Goal: Check status: Check status

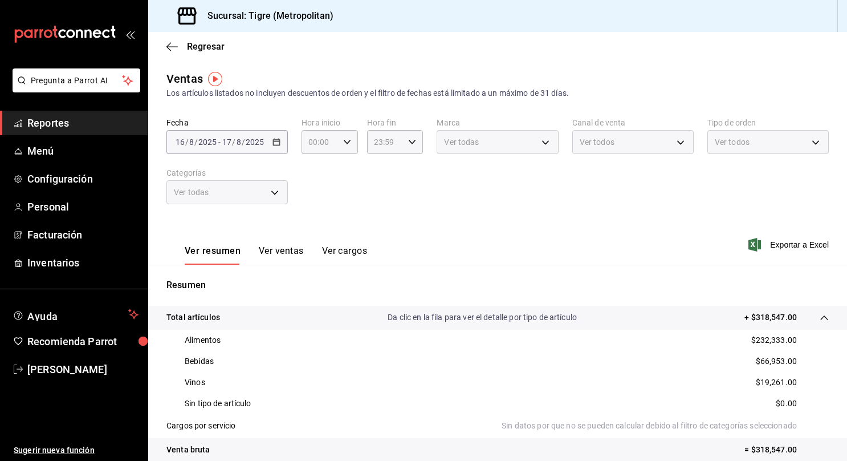
click at [97, 121] on span "Reportes" at bounding box center [82, 122] width 111 height 15
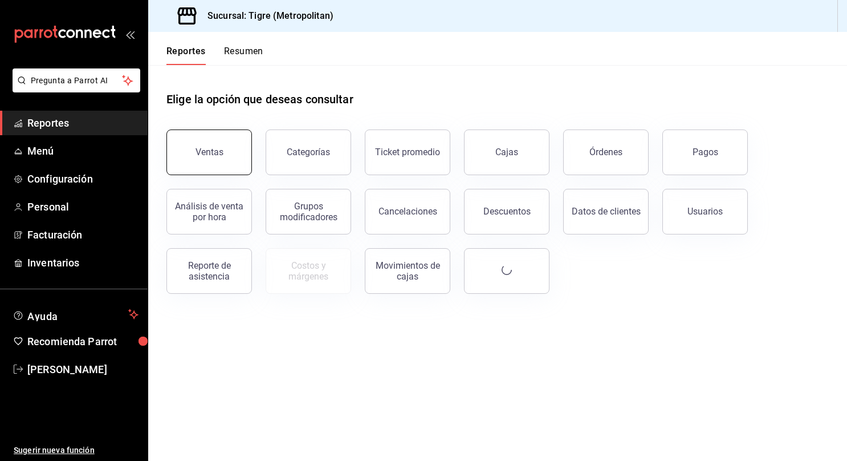
click at [201, 155] on div "Ventas" at bounding box center [210, 151] width 28 height 11
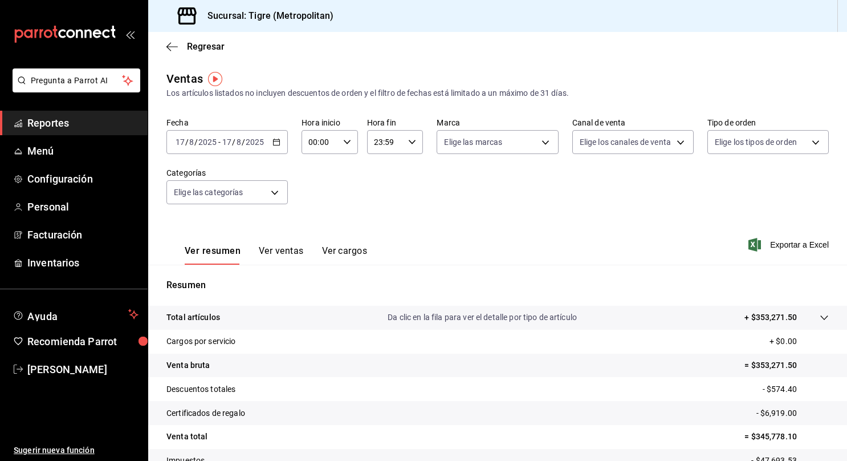
click at [272, 141] on icon "button" at bounding box center [276, 142] width 8 height 8
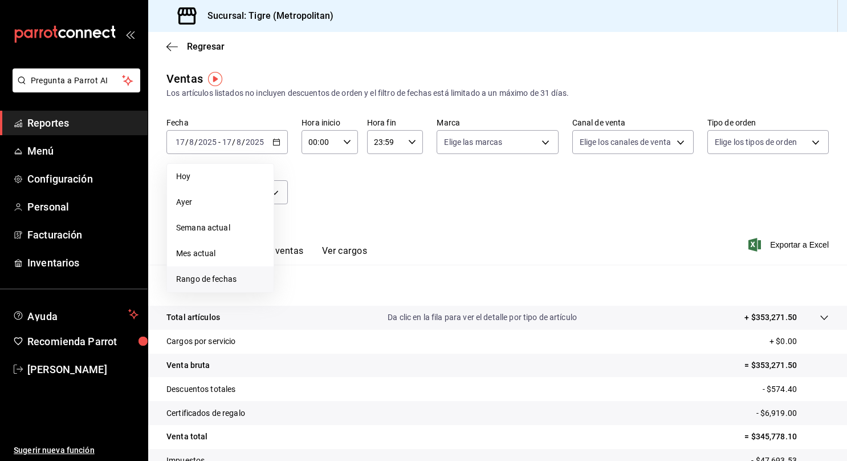
click at [196, 283] on span "Rango de fechas" at bounding box center [220, 279] width 88 height 12
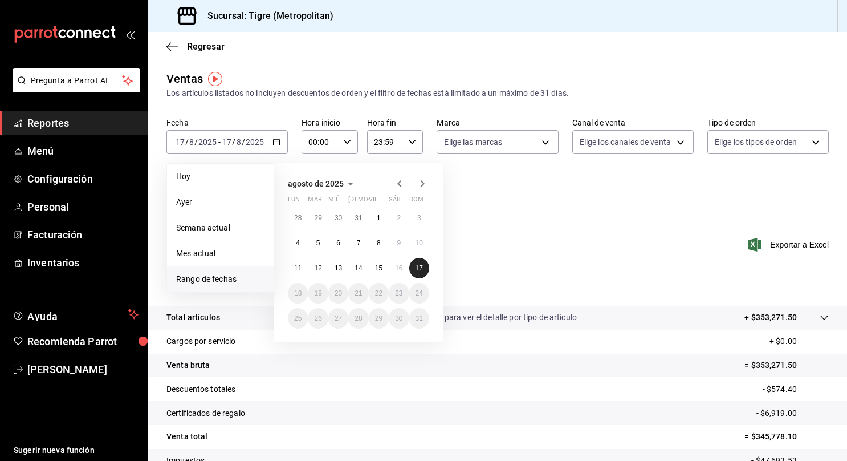
click at [410, 271] on button "17" at bounding box center [419, 268] width 20 height 21
click at [418, 269] on abbr "17" at bounding box center [419, 268] width 7 height 8
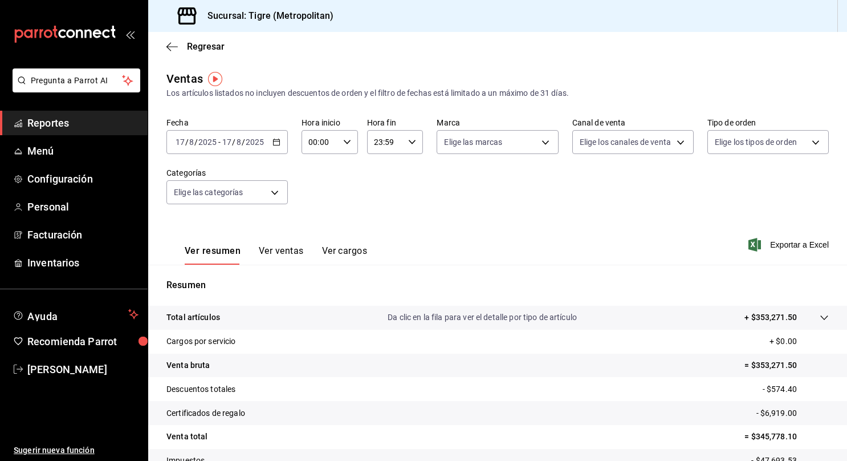
click at [279, 143] on icon "button" at bounding box center [276, 142] width 8 height 8
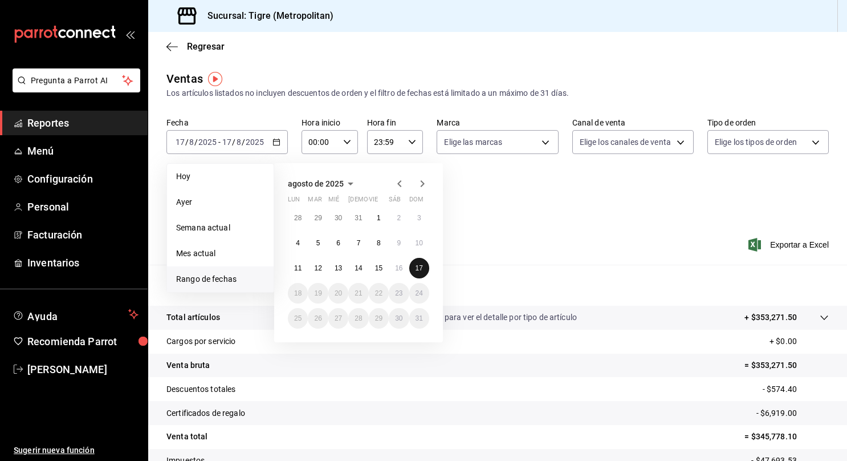
click at [417, 268] on abbr "17" at bounding box center [419, 268] width 7 height 8
click at [421, 264] on abbr "17" at bounding box center [419, 268] width 7 height 8
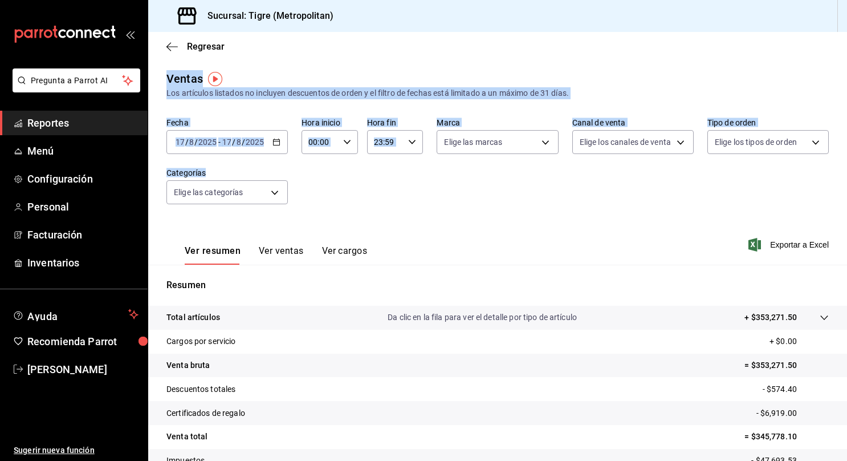
drag, startPoint x: 198, startPoint y: 178, endPoint x: 274, endPoint y: -39, distance: 229.8
click at [274, 0] on html "Pregunta a Parrot AI Reportes Menú Configuración Personal Facturación Inventari…" at bounding box center [423, 230] width 847 height 461
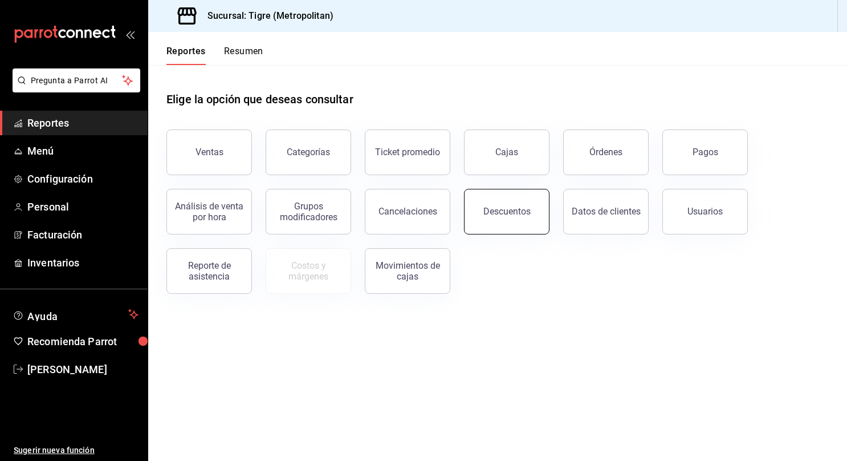
click at [522, 201] on button "Descuentos" at bounding box center [507, 212] width 86 height 46
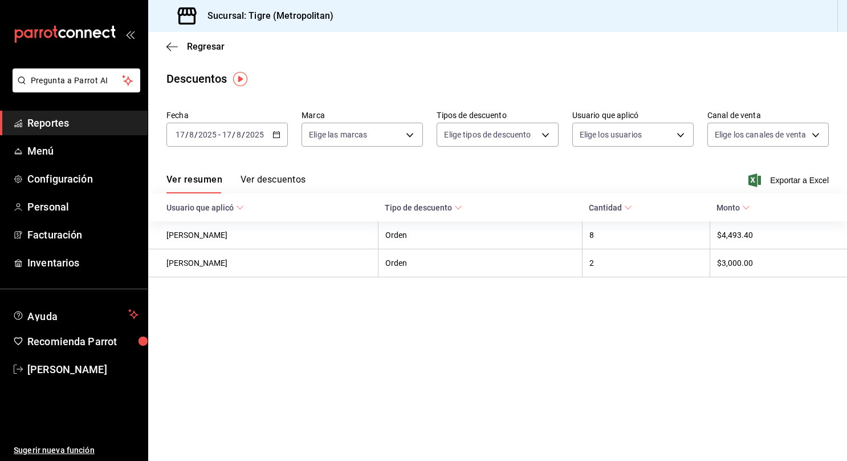
click at [276, 136] on icon "button" at bounding box center [276, 135] width 8 height 8
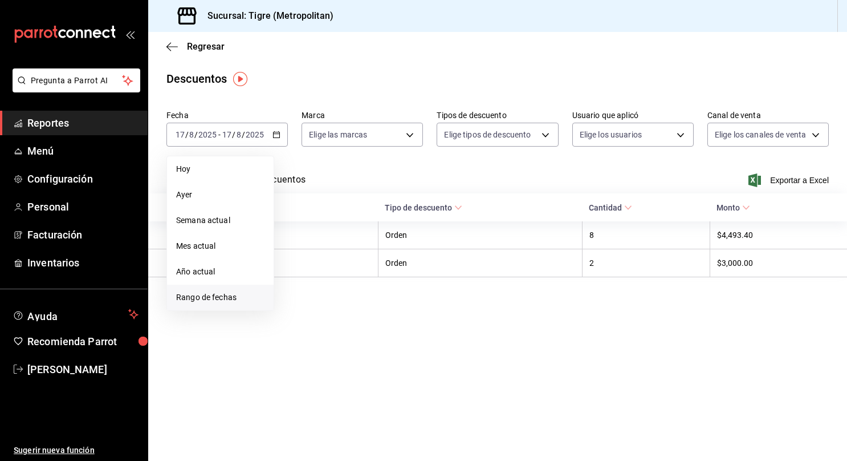
click at [197, 299] on span "Rango de fechas" at bounding box center [220, 297] width 88 height 12
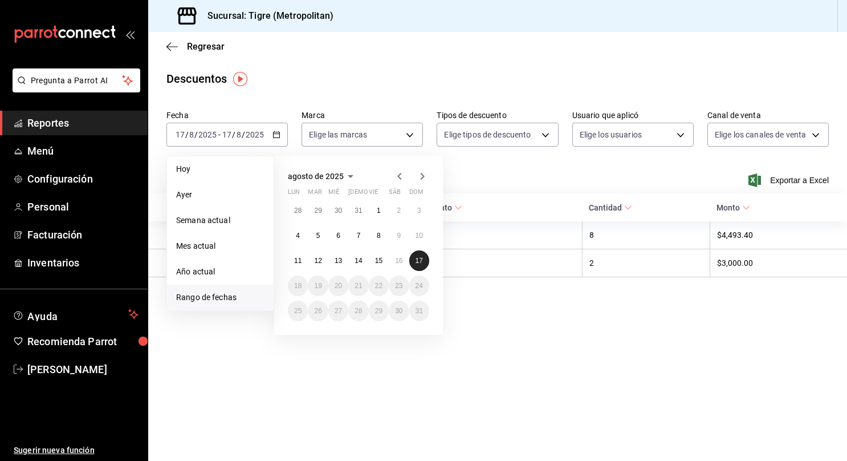
click at [418, 258] on abbr "17" at bounding box center [419, 261] width 7 height 8
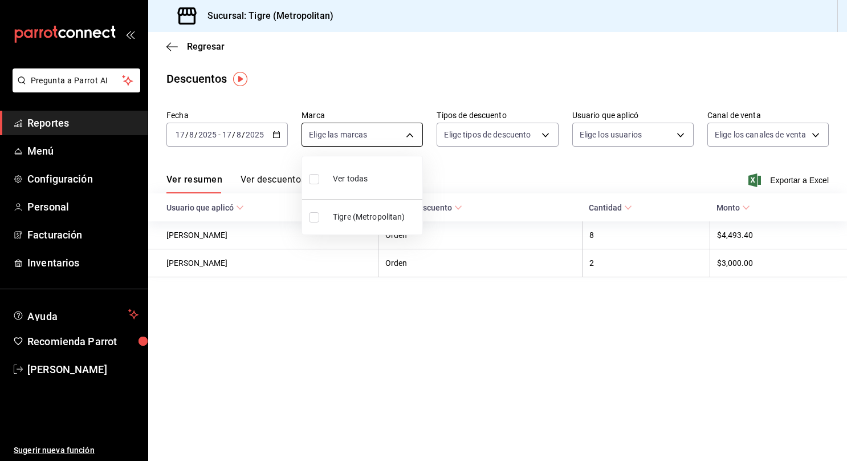
click at [385, 125] on body "Pregunta a Parrot AI Reportes Menú Configuración Personal Facturación Inventari…" at bounding box center [423, 230] width 847 height 461
click at [310, 182] on input "checkbox" at bounding box center [314, 179] width 10 height 10
checkbox input "true"
type input "d2a20516-989b-40fe-838d-c8b0b31ef0ff"
checkbox input "true"
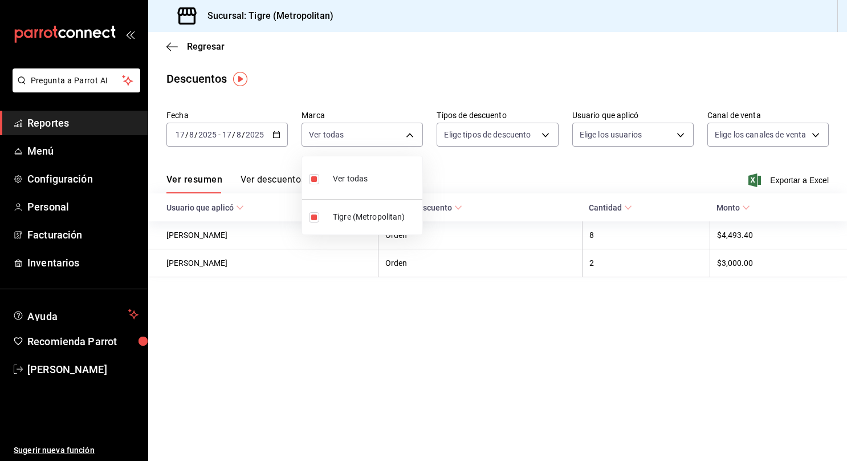
click at [534, 140] on div at bounding box center [423, 230] width 847 height 461
click at [534, 140] on body "Pregunta a Parrot AI Reportes Menú Configuración Personal Facturación Inventari…" at bounding box center [423, 230] width 847 height 461
click at [453, 170] on input "checkbox" at bounding box center [451, 173] width 10 height 10
checkbox input "true"
type input "ORDER"
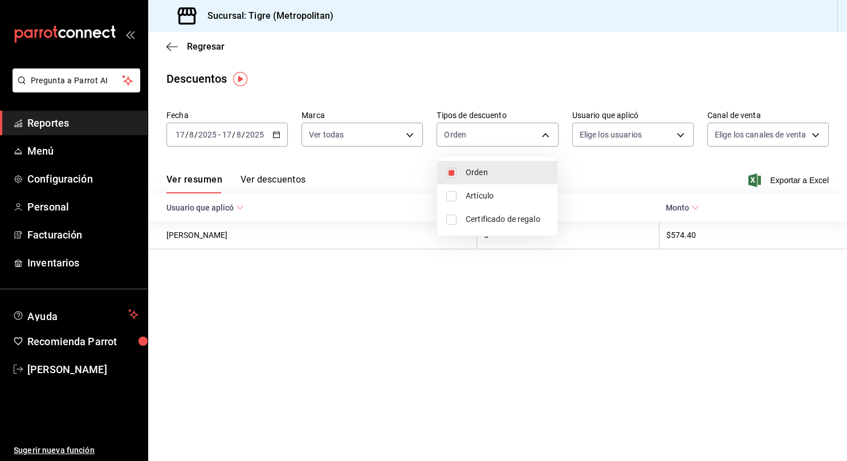
click at [452, 196] on input "checkbox" at bounding box center [451, 196] width 10 height 10
checkbox input "true"
type input "ORDER,ORDER_ITEM"
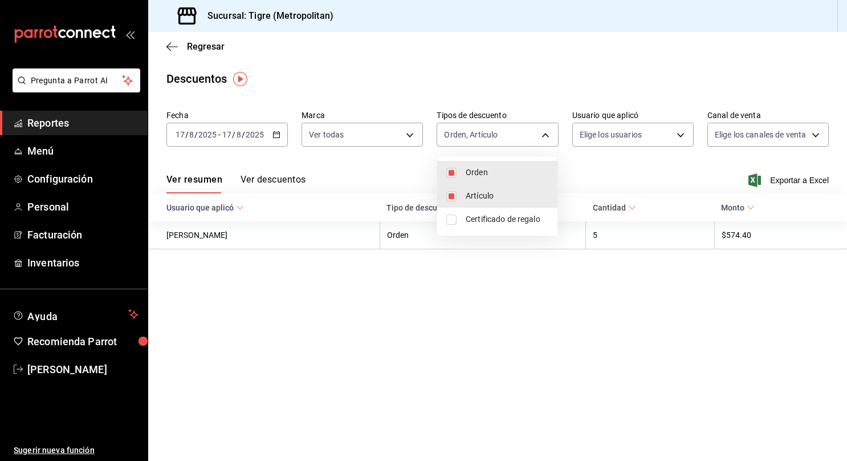
click at [450, 218] on input "checkbox" at bounding box center [451, 219] width 10 height 10
checkbox input "true"
type input "ORDER,ORDER_ITEM,CARD_REWARD"
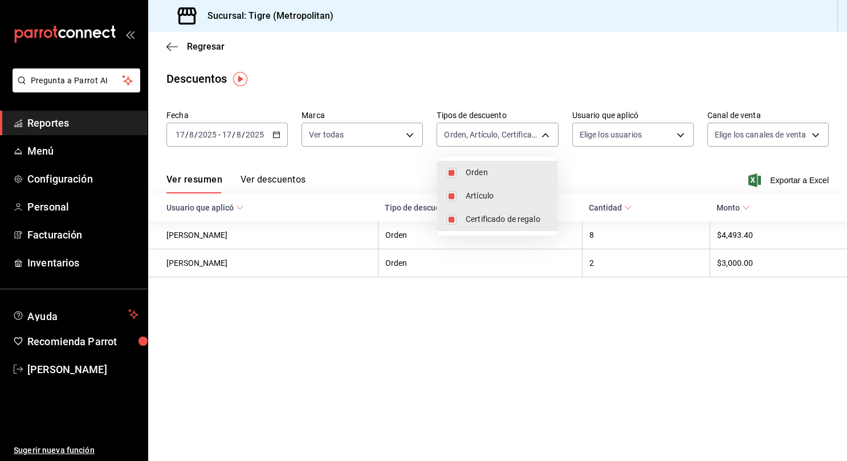
click at [599, 136] on div at bounding box center [423, 230] width 847 height 461
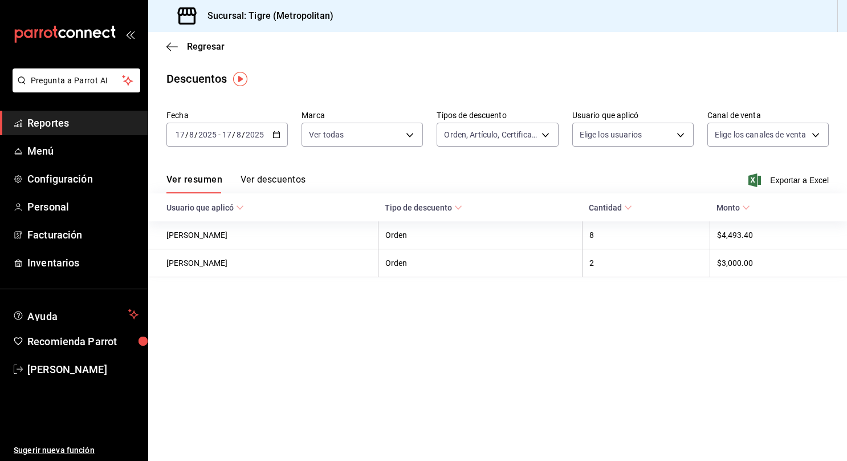
click at [599, 136] on body "Pregunta a Parrot AI Reportes Menú Configuración Personal Facturación Inventari…" at bounding box center [423, 230] width 847 height 461
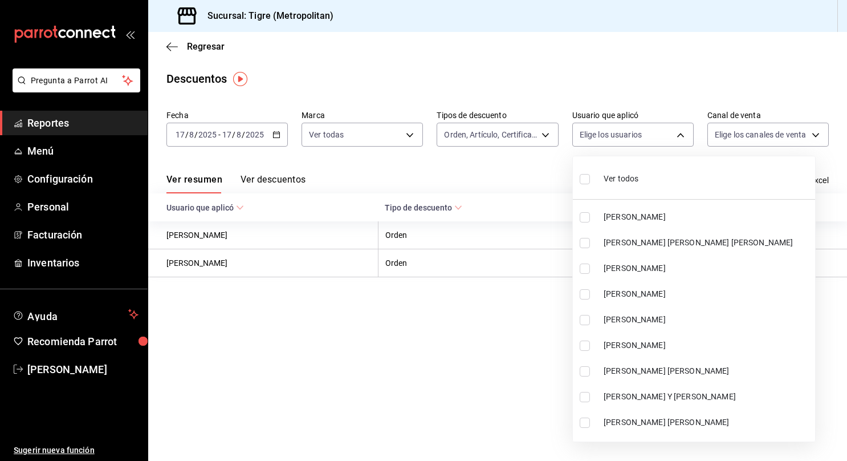
click at [588, 179] on input "checkbox" at bounding box center [585, 179] width 10 height 10
checkbox input "true"
type input "40bd10dc-9f0c-4310-b12f-7c9231e9e101,2bde09ca-9ead-4f27-ac2f-bfde6d9e554d,ed9b9…"
checkbox input "true"
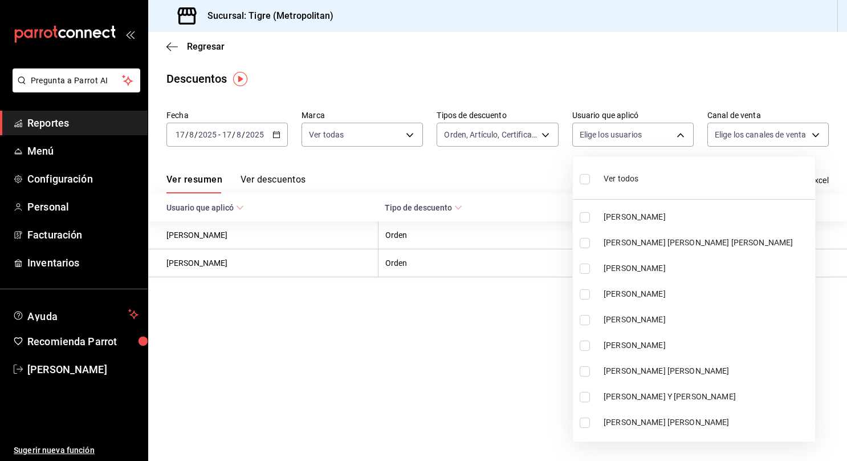
checkbox input "true"
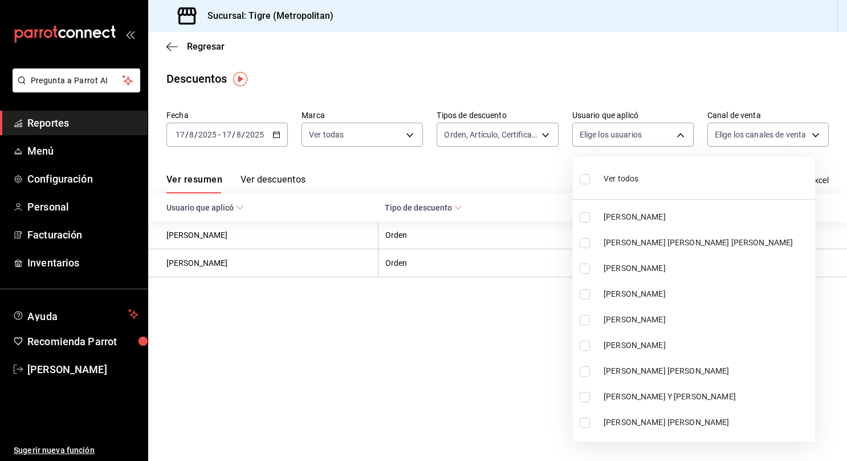
checkbox input "true"
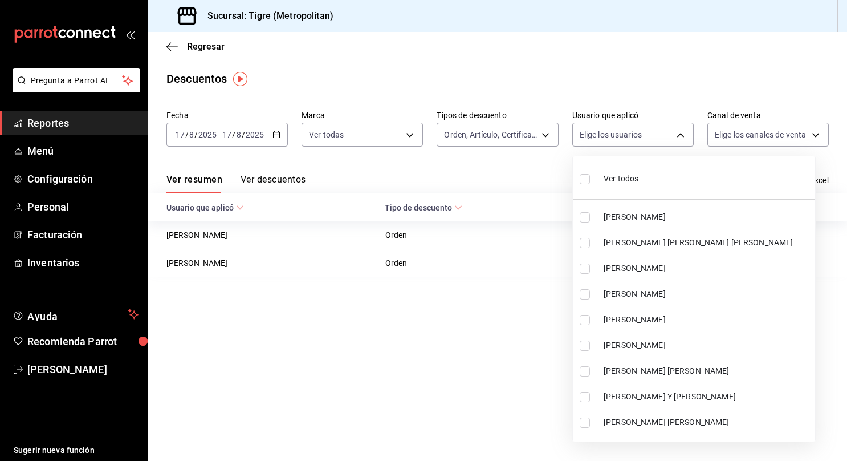
checkbox input "true"
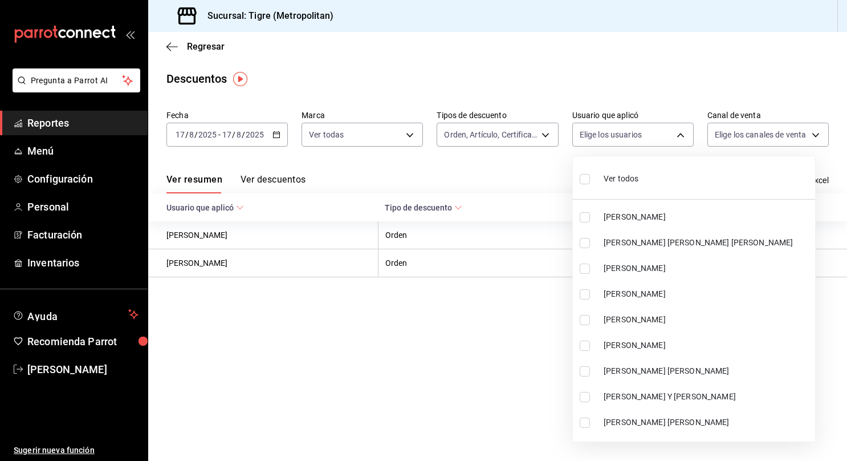
checkbox input "true"
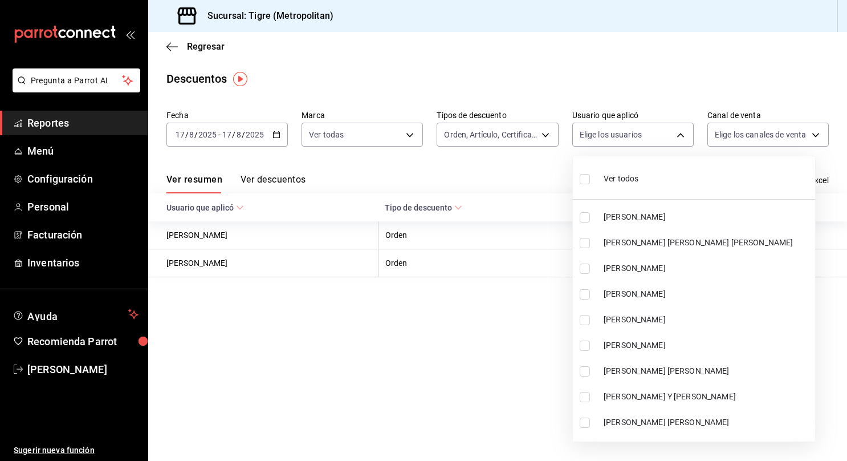
checkbox input "true"
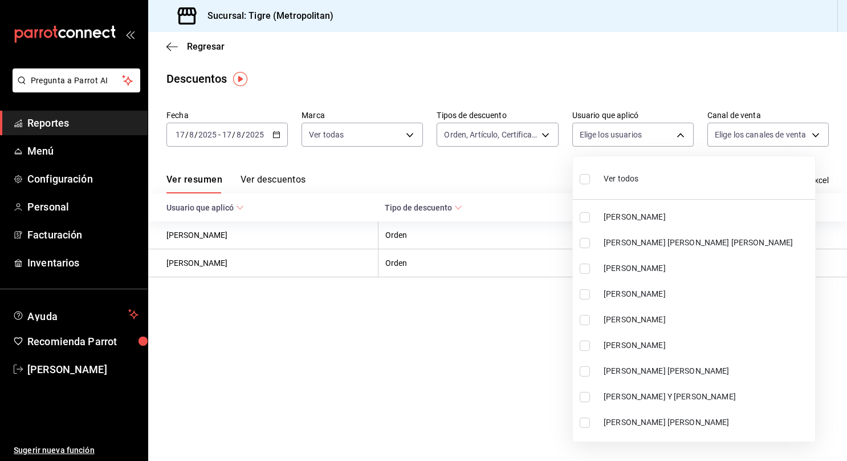
checkbox input "true"
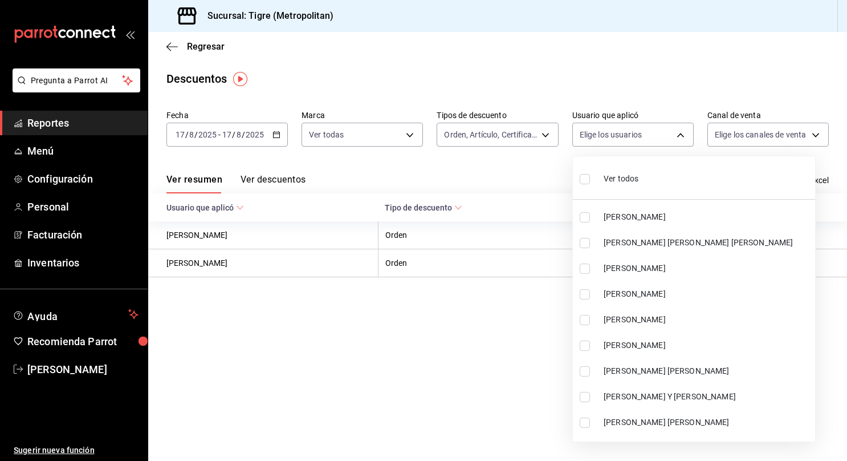
checkbox input "true"
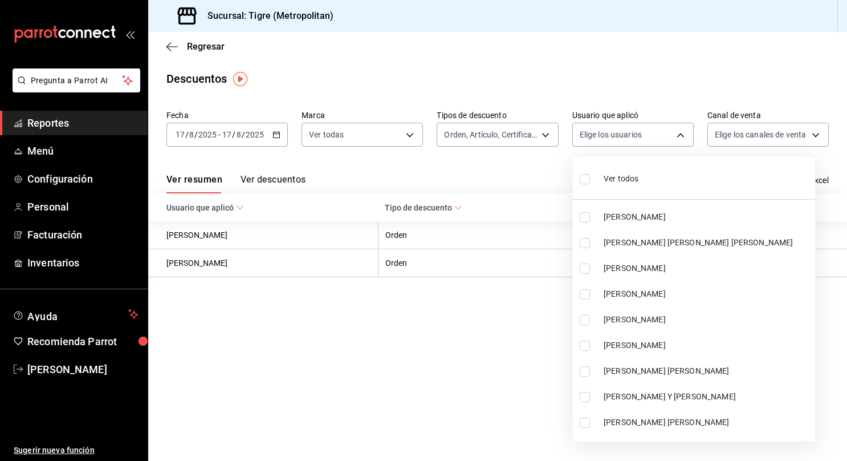
checkbox input "true"
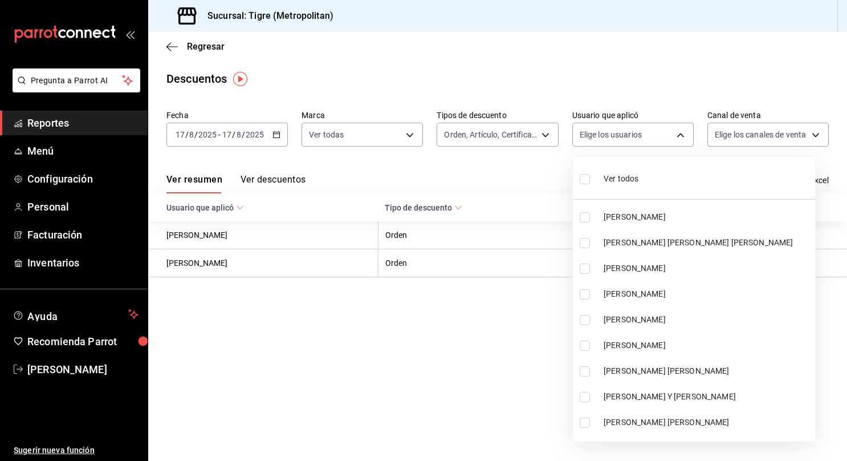
checkbox input "true"
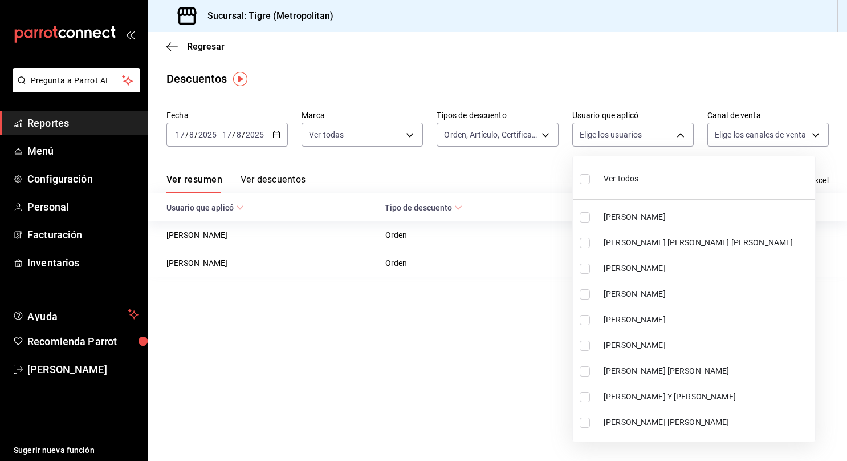
checkbox input "true"
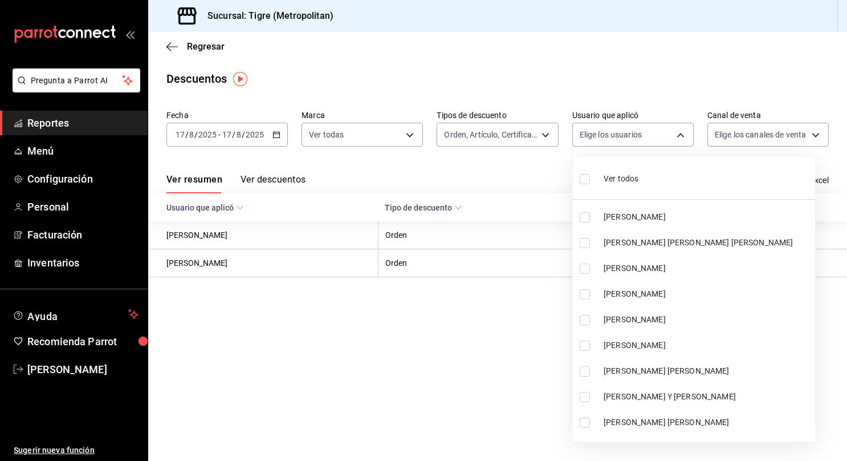
checkbox input "true"
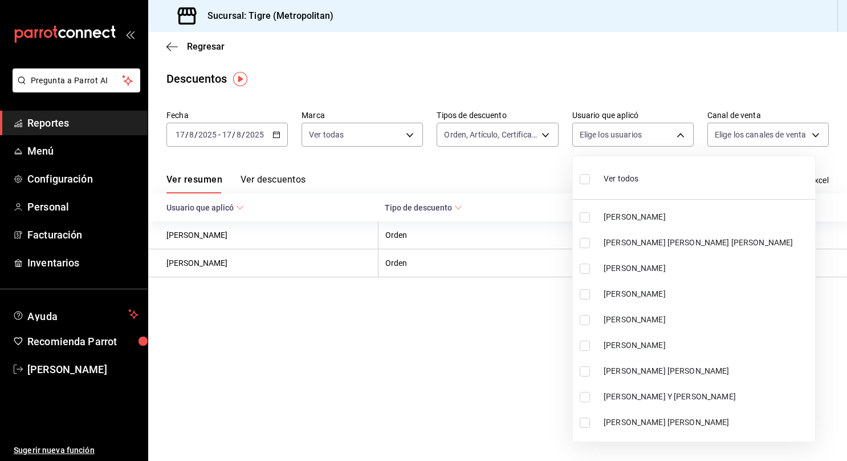
checkbox input "true"
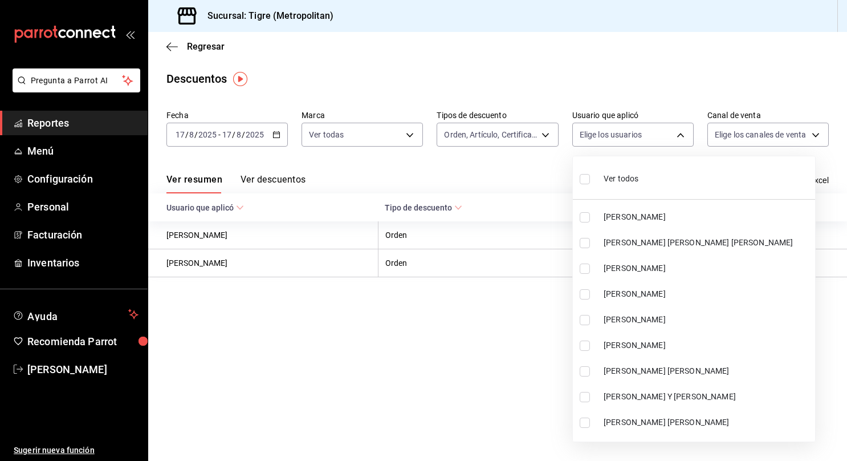
checkbox input "true"
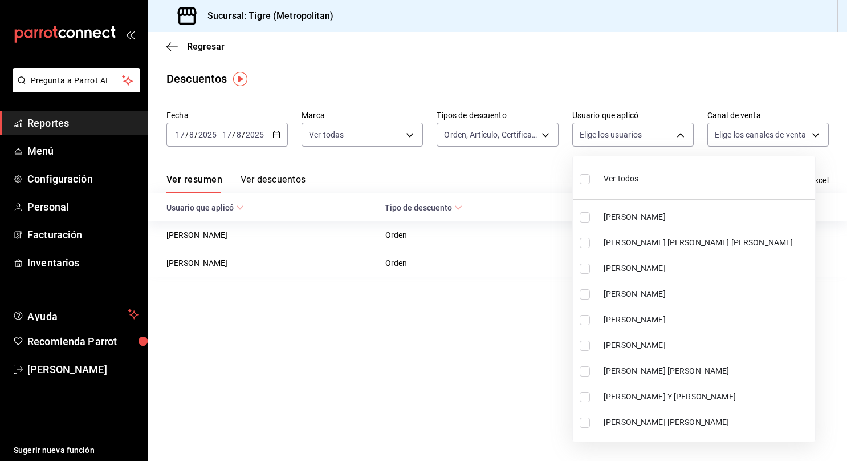
checkbox input "true"
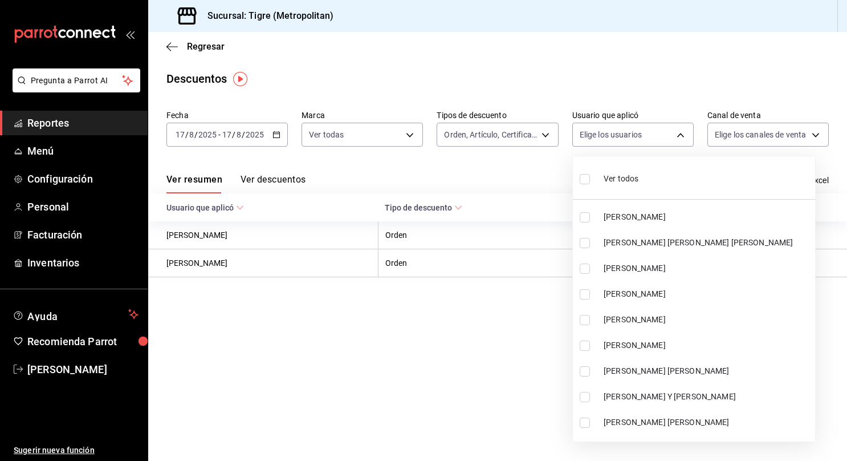
checkbox input "true"
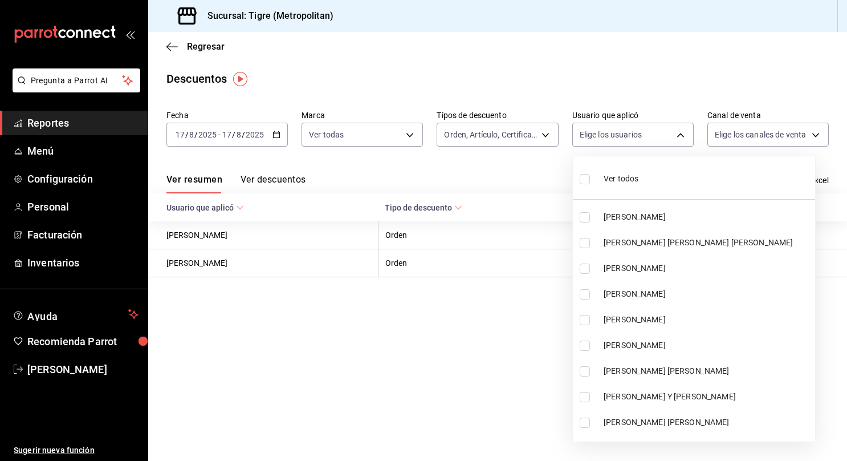
checkbox input "true"
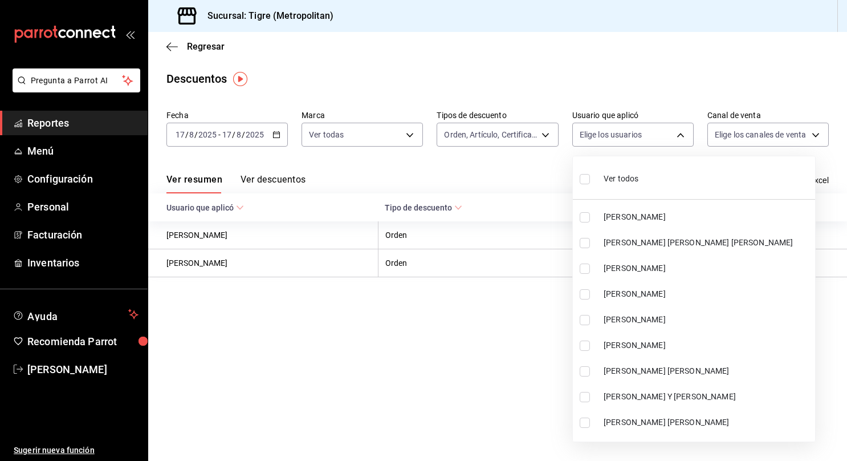
checkbox input "true"
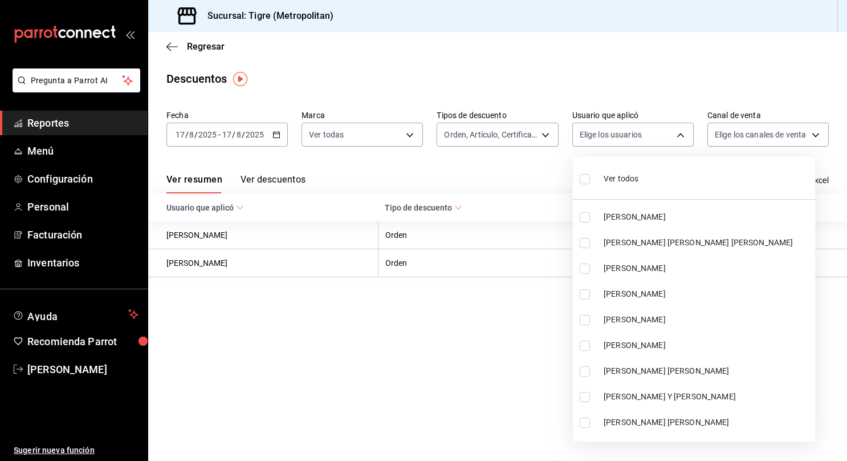
checkbox input "true"
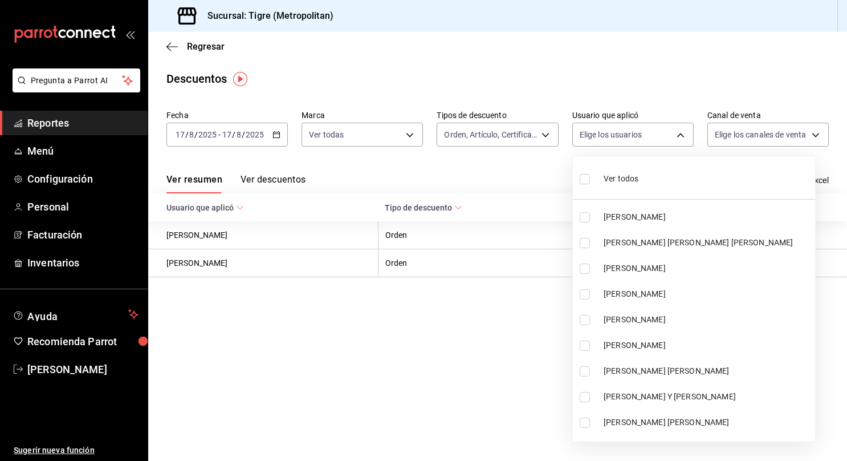
checkbox input "true"
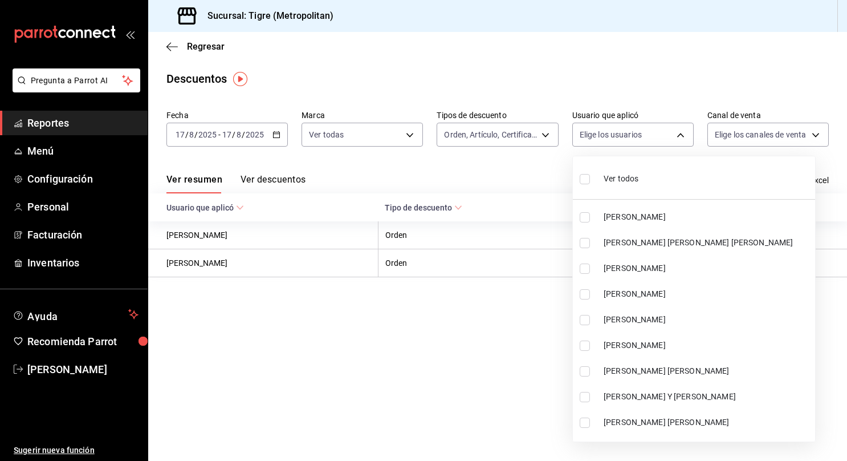
checkbox input "true"
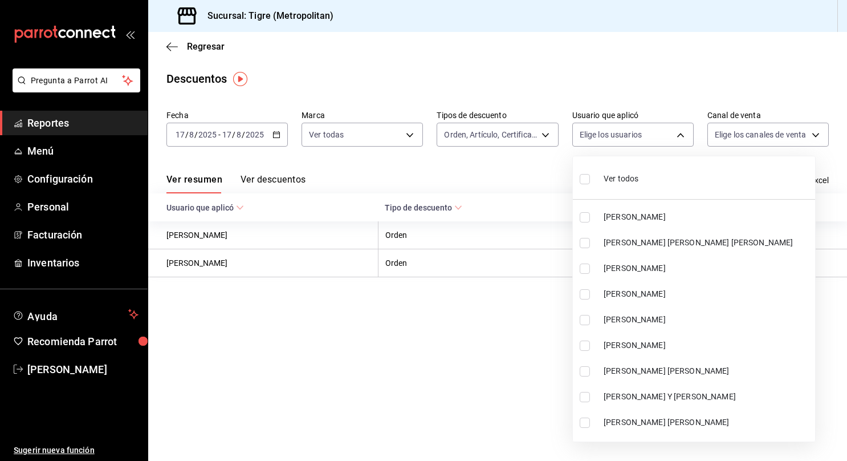
checkbox input "true"
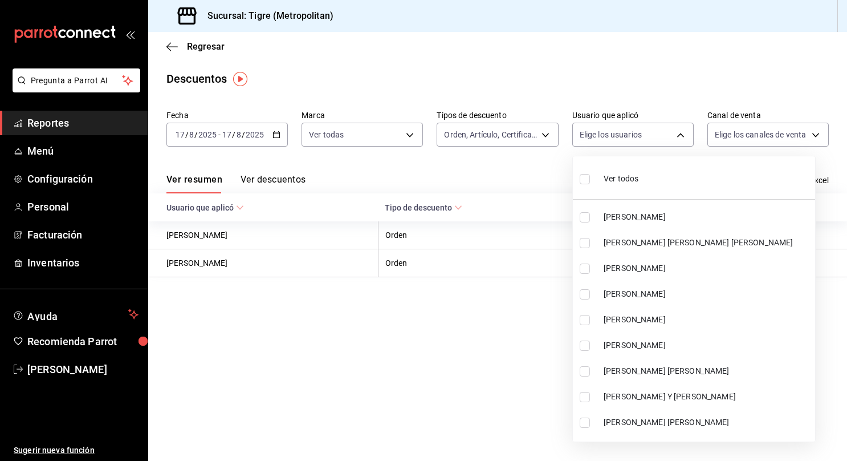
checkbox input "true"
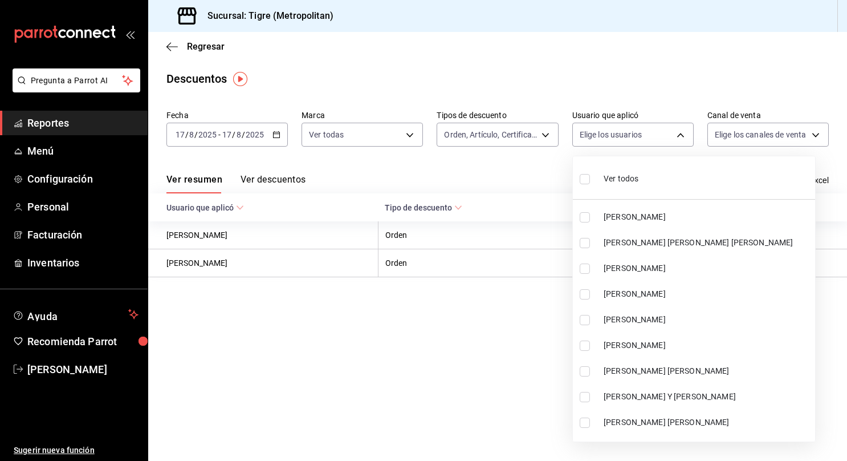
checkbox input "true"
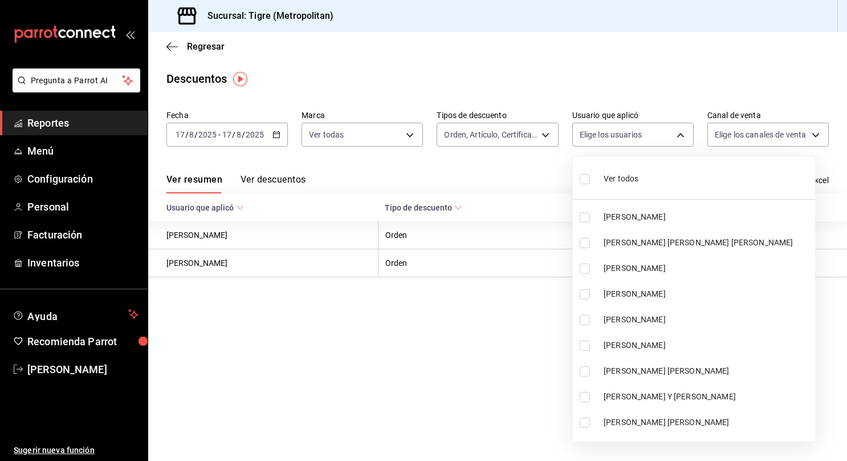
checkbox input "true"
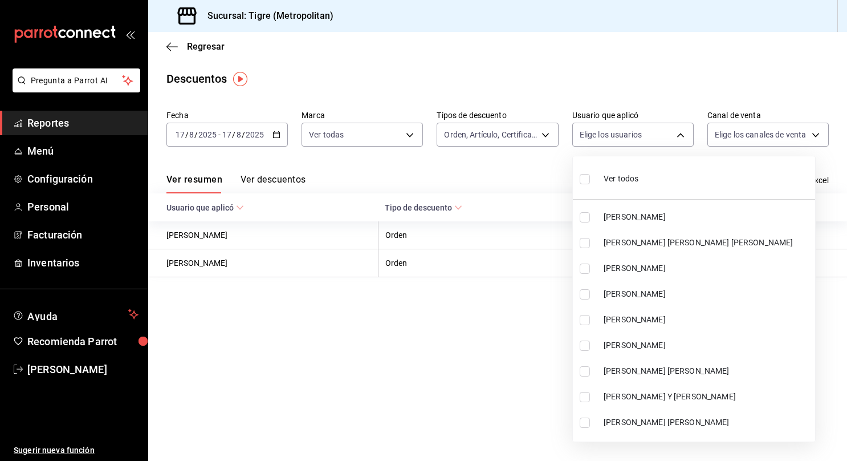
checkbox input "true"
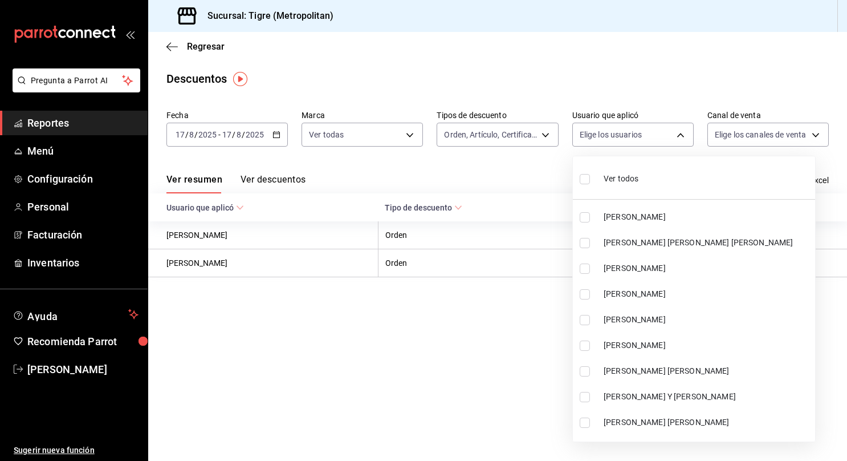
checkbox input "true"
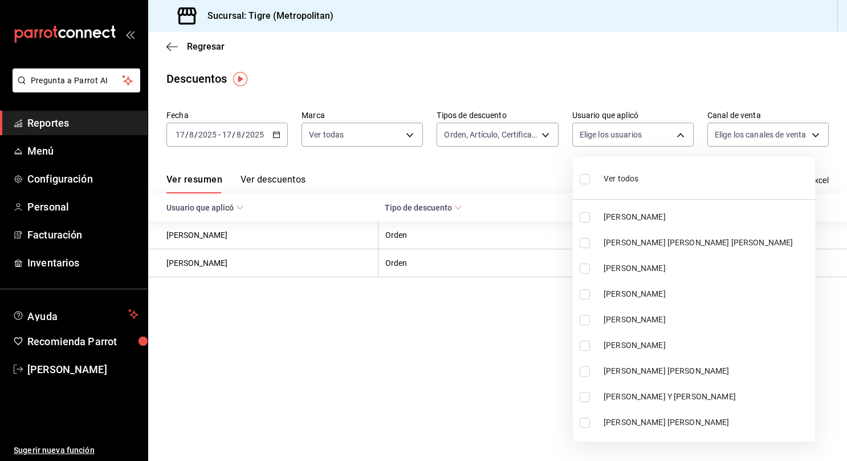
checkbox input "true"
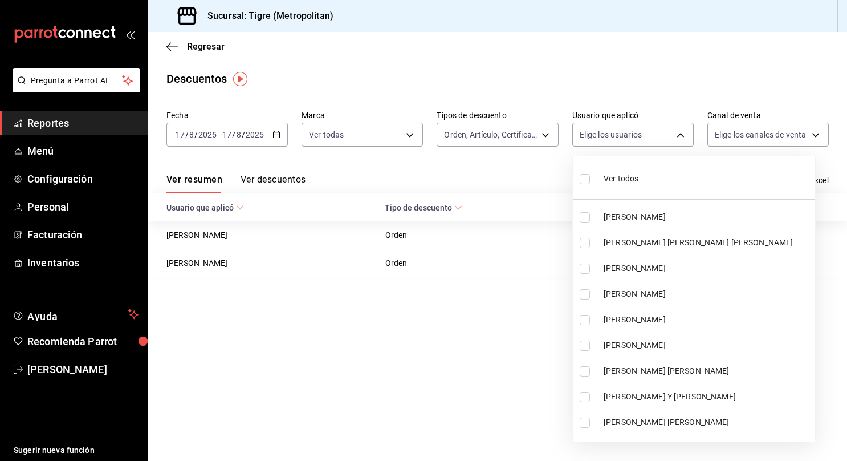
checkbox input "true"
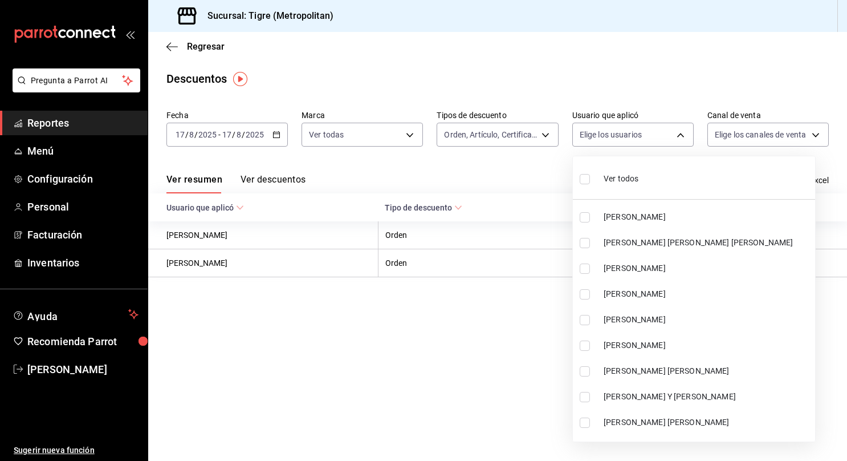
checkbox input "true"
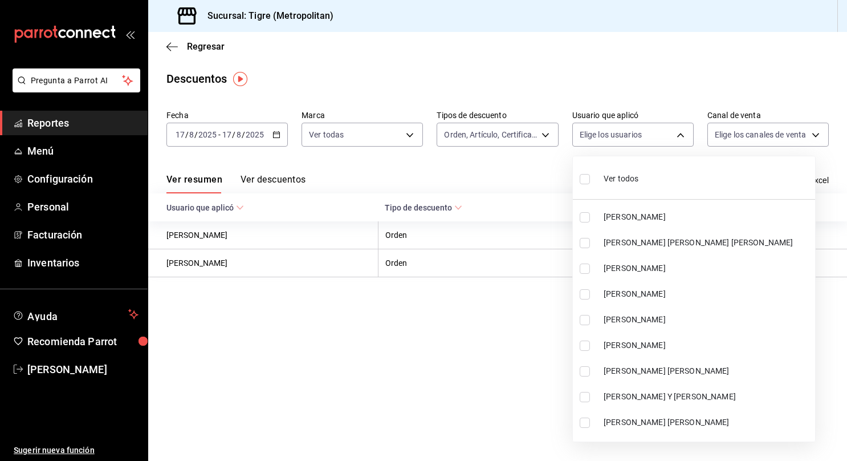
checkbox input "true"
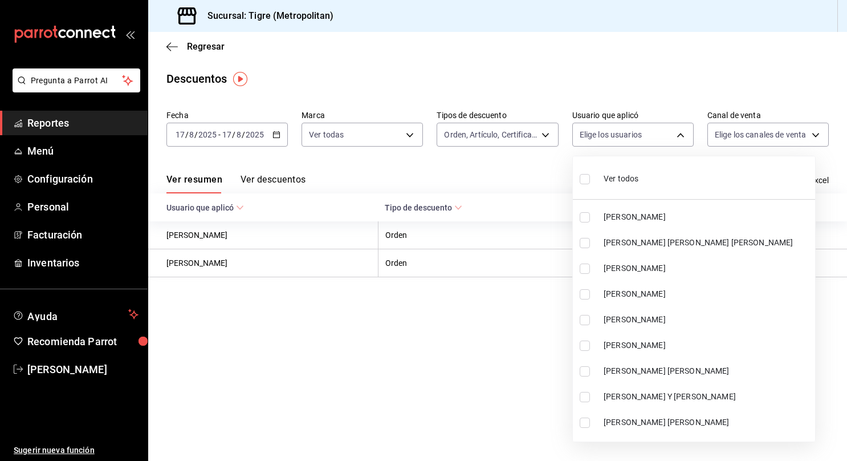
checkbox input "true"
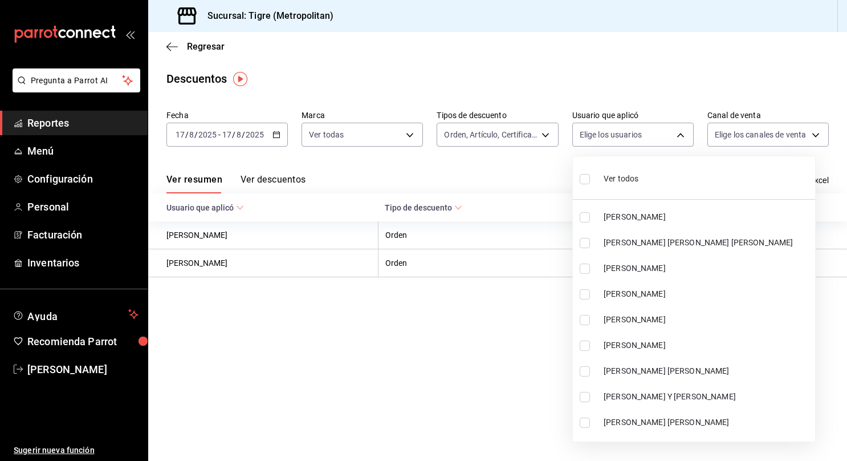
checkbox input "true"
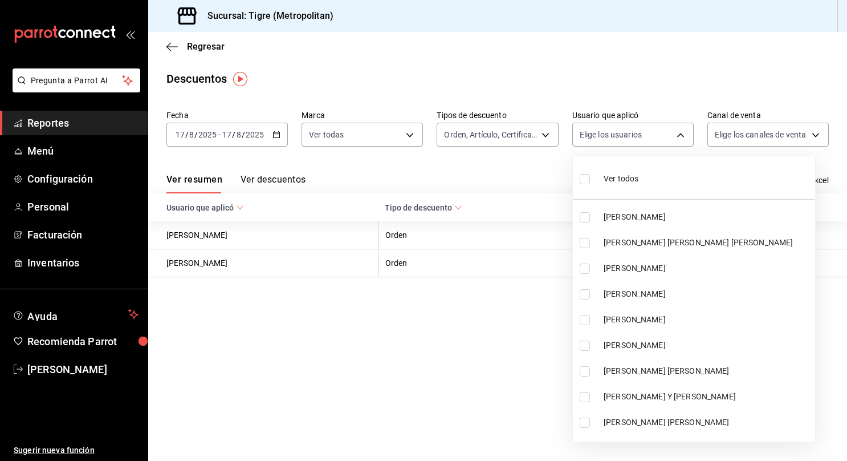
checkbox input "true"
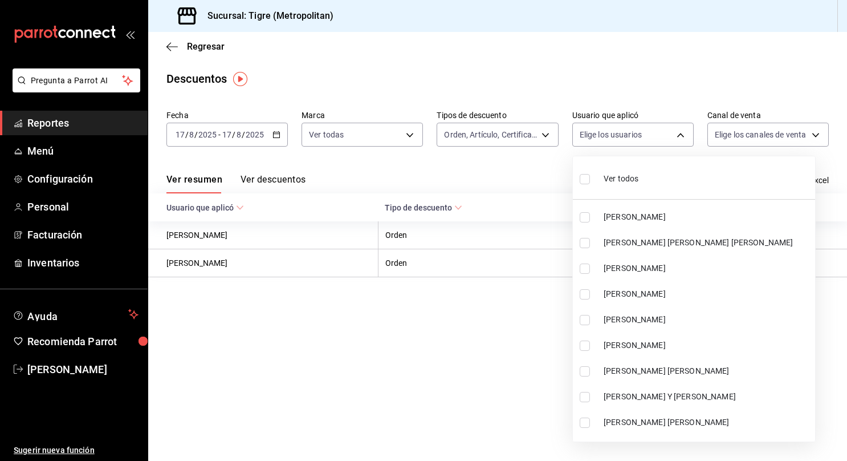
checkbox input "true"
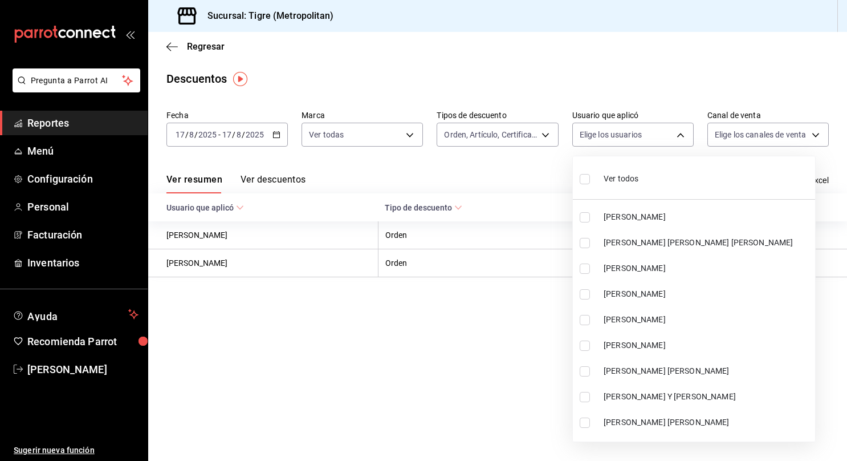
checkbox input "true"
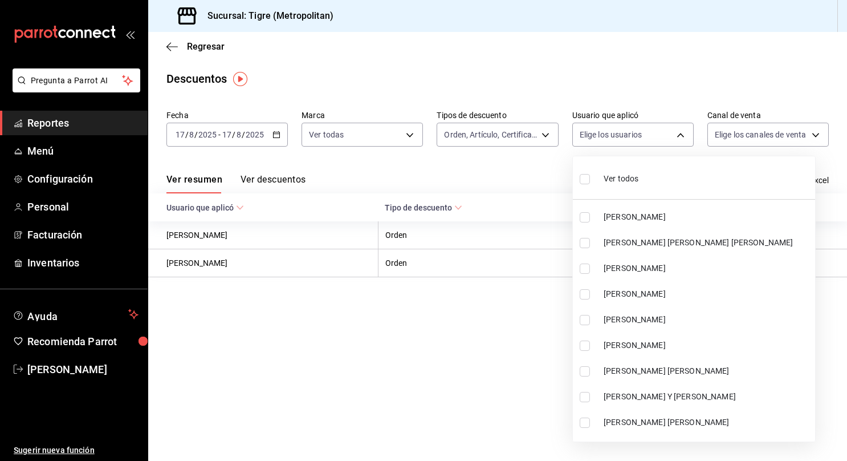
checkbox input "true"
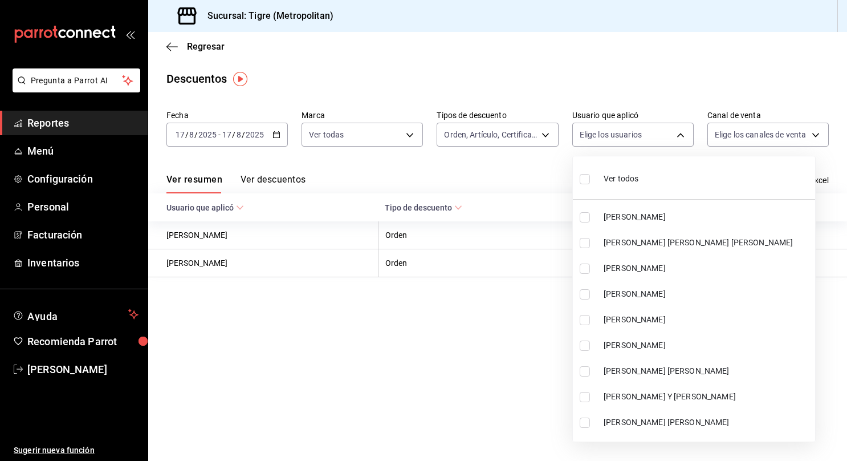
checkbox input "true"
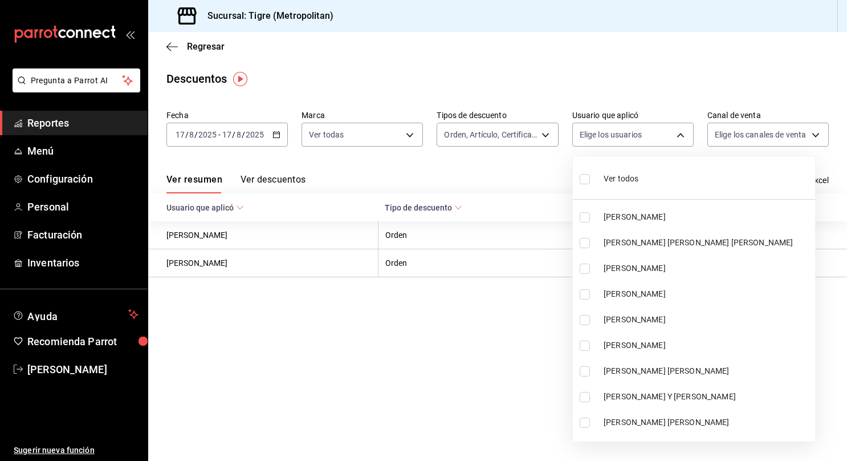
checkbox input "true"
click at [793, 139] on div at bounding box center [423, 230] width 847 height 461
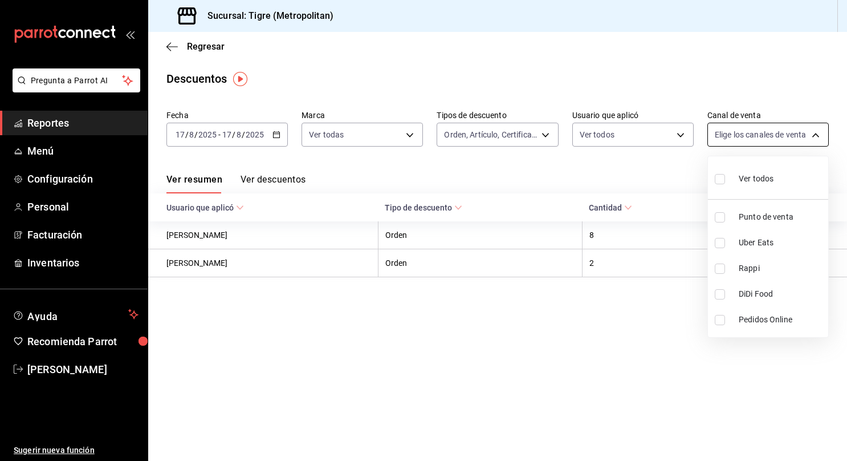
click at [746, 142] on body "Pregunta a Parrot AI Reportes Menú Configuración Personal Facturación Inventari…" at bounding box center [423, 230] width 847 height 461
click at [719, 178] on input "checkbox" at bounding box center [720, 179] width 10 height 10
click at [654, 93] on div at bounding box center [423, 230] width 847 height 461
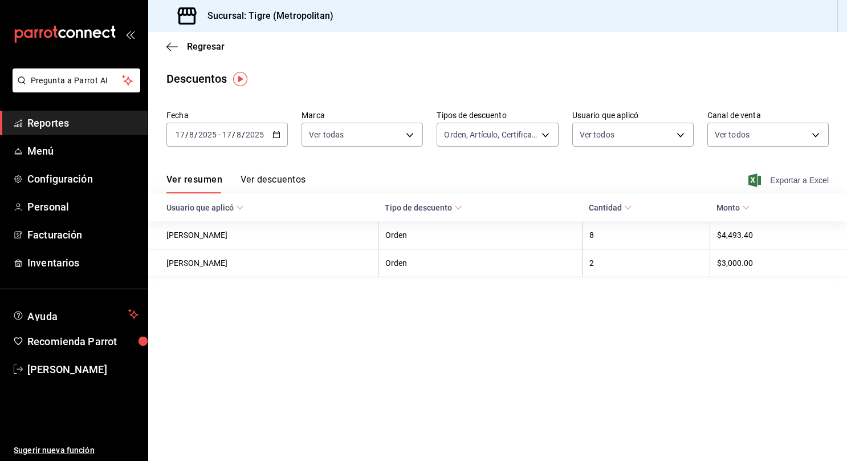
click at [797, 178] on span "Exportar a Excel" at bounding box center [790, 180] width 78 height 14
click at [119, 117] on span "Reportes" at bounding box center [82, 122] width 111 height 15
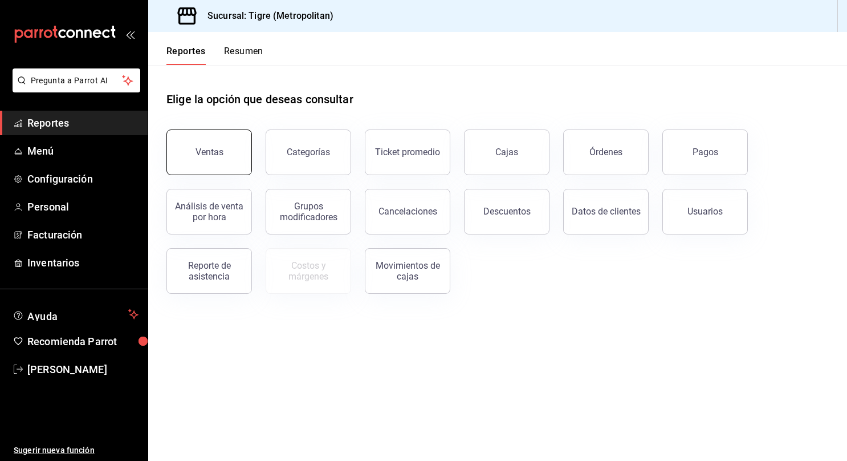
click at [207, 151] on div "Ventas" at bounding box center [210, 151] width 28 height 11
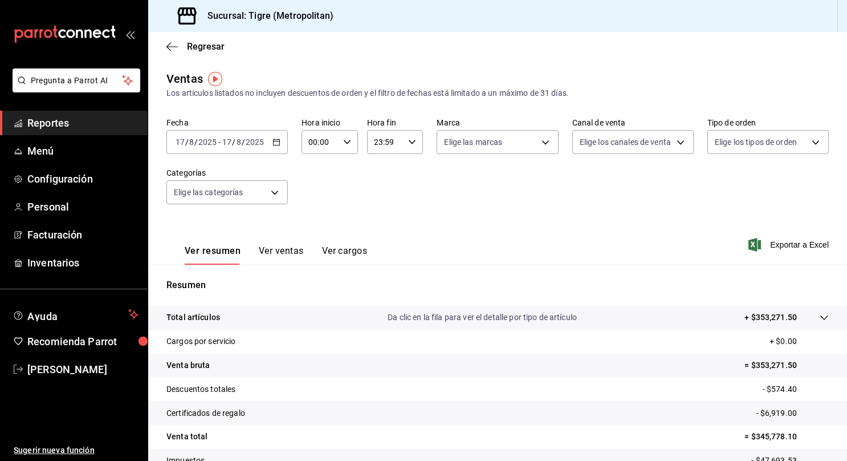
click at [279, 143] on div "[DATE] [DATE] - [DATE] [DATE]" at bounding box center [226, 142] width 121 height 24
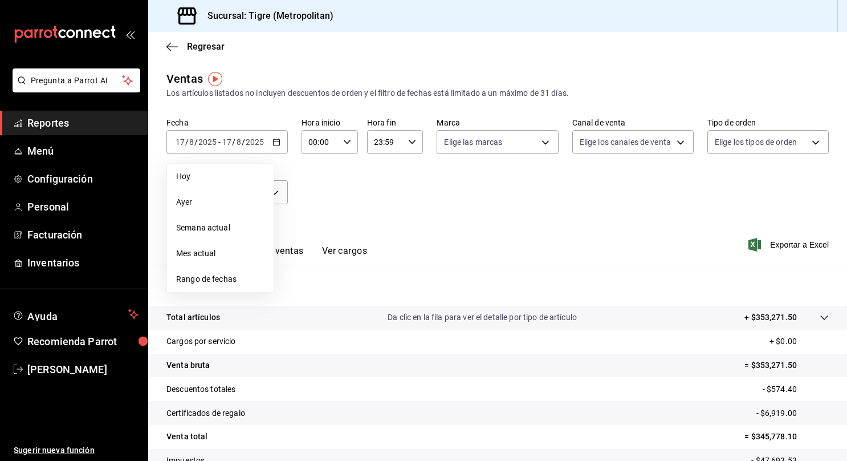
click at [215, 278] on span "Rango de fechas" at bounding box center [220, 279] width 88 height 12
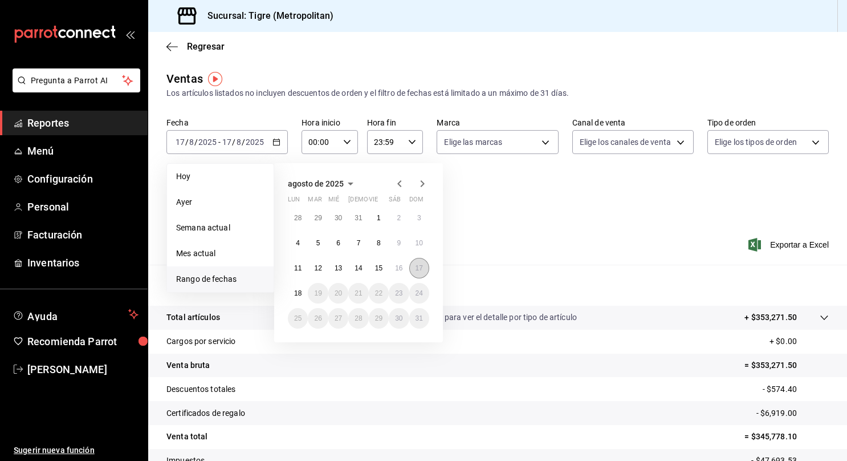
click at [412, 266] on button "17" at bounding box center [419, 268] width 20 height 21
click at [299, 290] on abbr "18" at bounding box center [297, 293] width 7 height 8
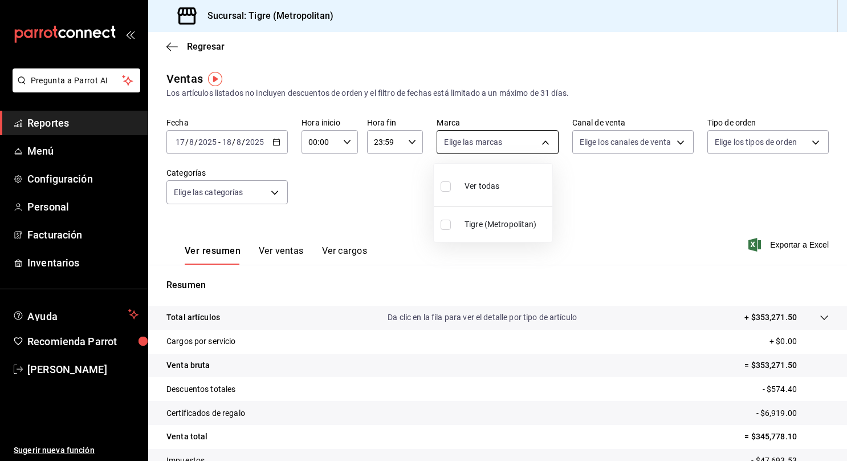
click at [506, 139] on body "Pregunta a Parrot AI Reportes Menú Configuración Personal Facturación Inventari…" at bounding box center [423, 230] width 847 height 461
click at [457, 188] on div "Ver todas" at bounding box center [470, 185] width 59 height 25
click at [641, 145] on div at bounding box center [423, 230] width 847 height 461
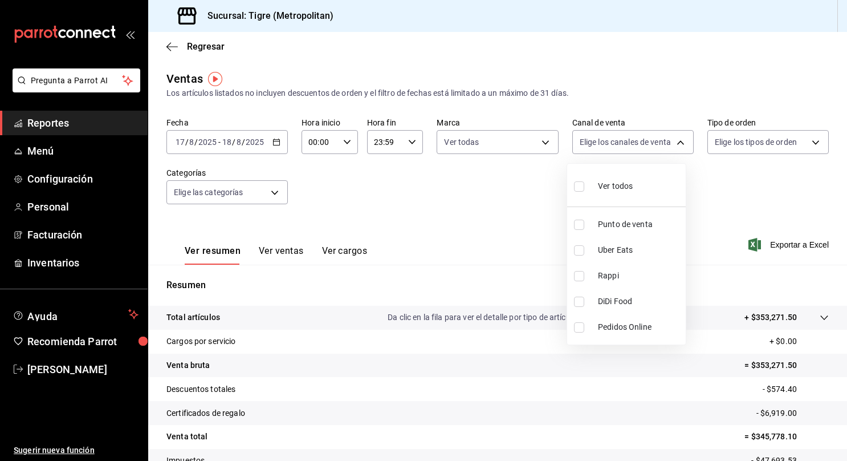
click at [641, 145] on body "Pregunta a Parrot AI Reportes Menú Configuración Personal Facturación Inventari…" at bounding box center [423, 230] width 847 height 461
click at [580, 186] on input "checkbox" at bounding box center [579, 186] width 10 height 10
click at [762, 140] on div at bounding box center [423, 230] width 847 height 461
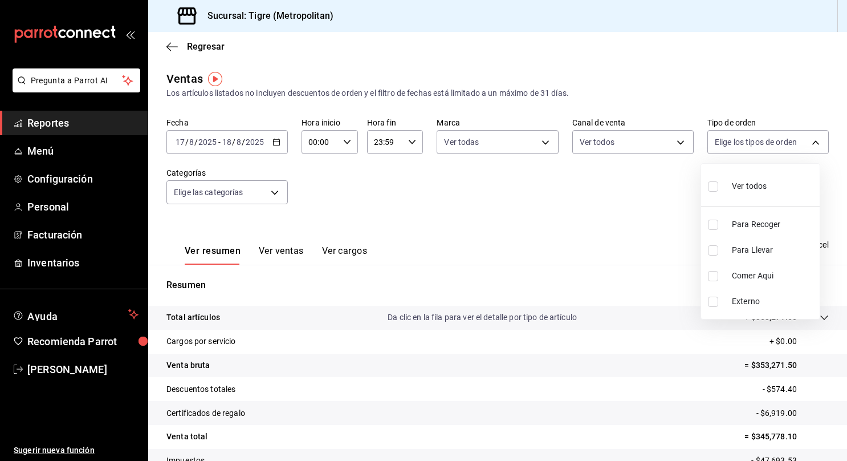
click at [762, 140] on body "Pregunta a Parrot AI Reportes Menú Configuración Personal Facturación Inventari…" at bounding box center [423, 230] width 847 height 461
click at [713, 189] on input "checkbox" at bounding box center [713, 186] width 10 height 10
click at [270, 200] on div at bounding box center [423, 230] width 847 height 461
click at [270, 200] on body "Pregunta a Parrot AI Reportes Menú Configuración Personal Facturación Inventari…" at bounding box center [423, 230] width 847 height 461
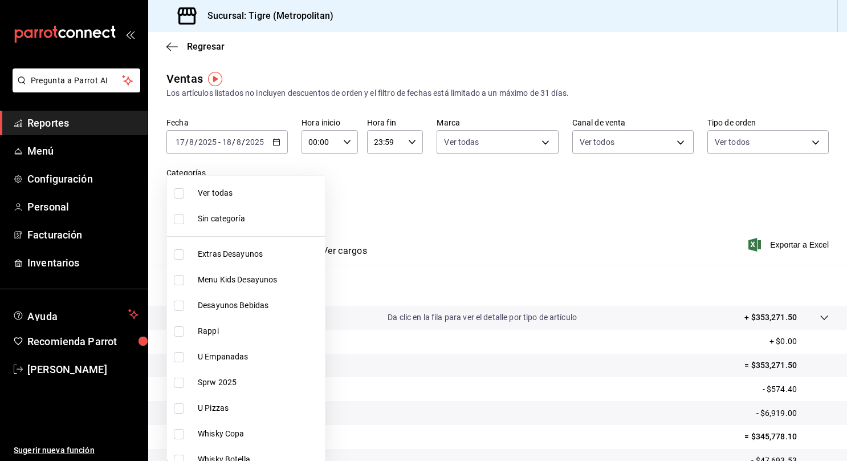
click at [180, 192] on input "checkbox" at bounding box center [179, 193] width 10 height 10
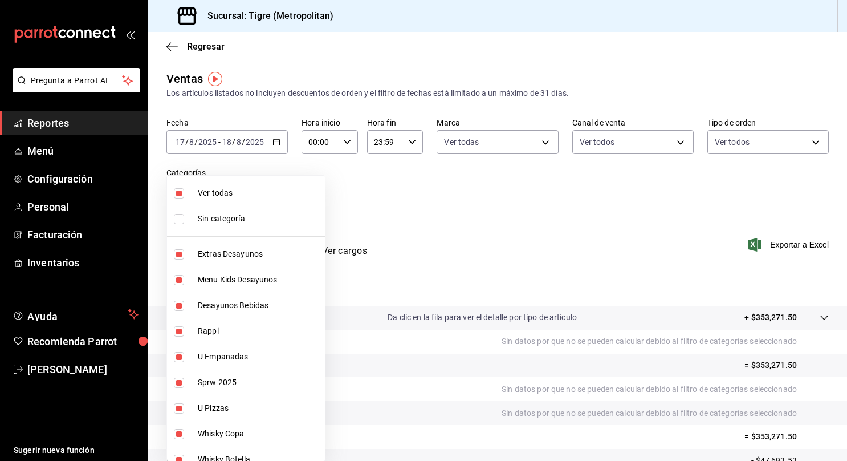
click at [434, 200] on div at bounding box center [423, 230] width 847 height 461
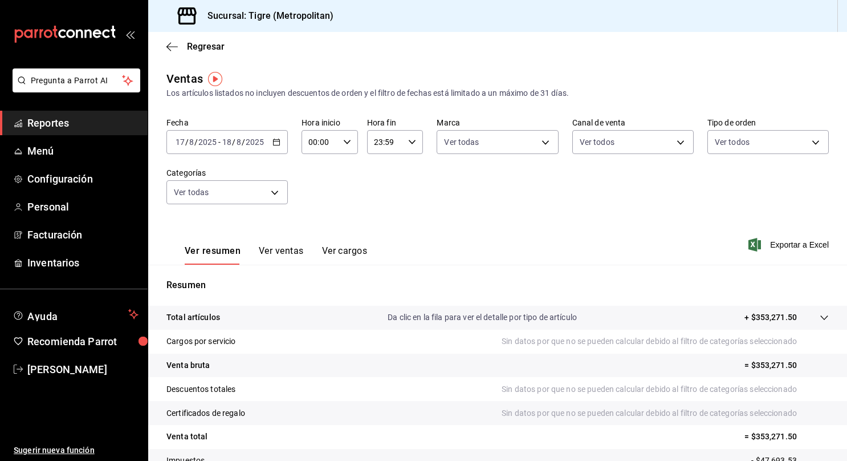
click at [820, 318] on icon at bounding box center [824, 317] width 9 height 9
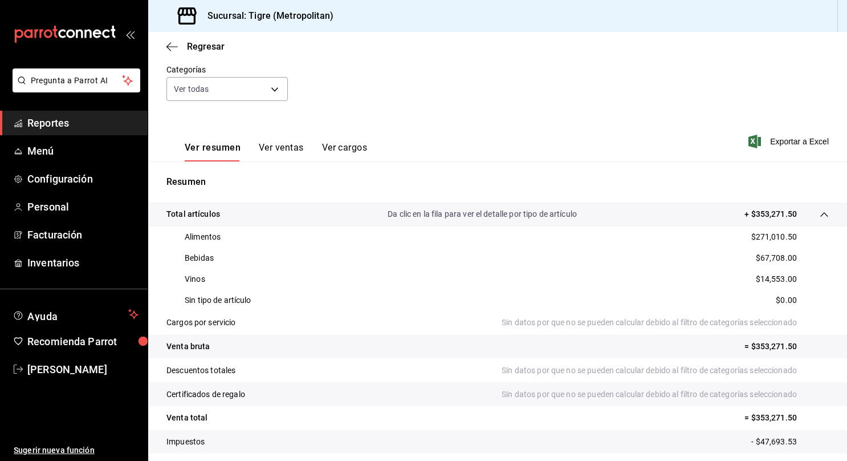
scroll to position [104, 0]
click at [122, 119] on span "Reportes" at bounding box center [82, 122] width 111 height 15
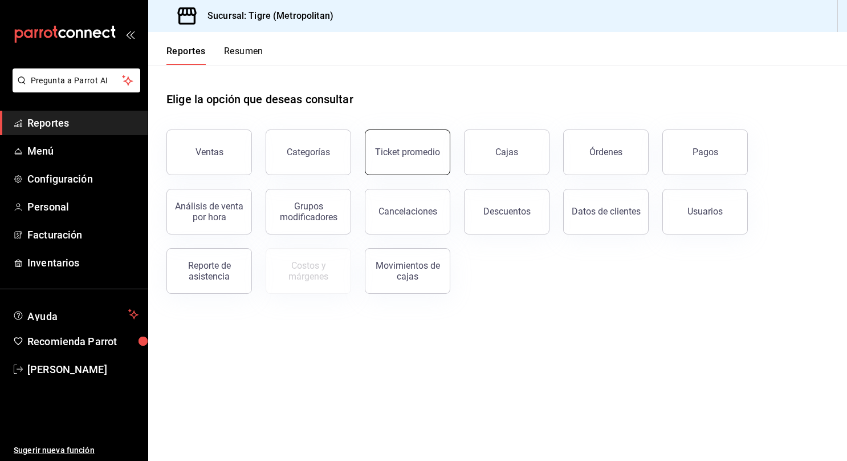
click at [390, 150] on div "Ticket promedio" at bounding box center [407, 151] width 65 height 11
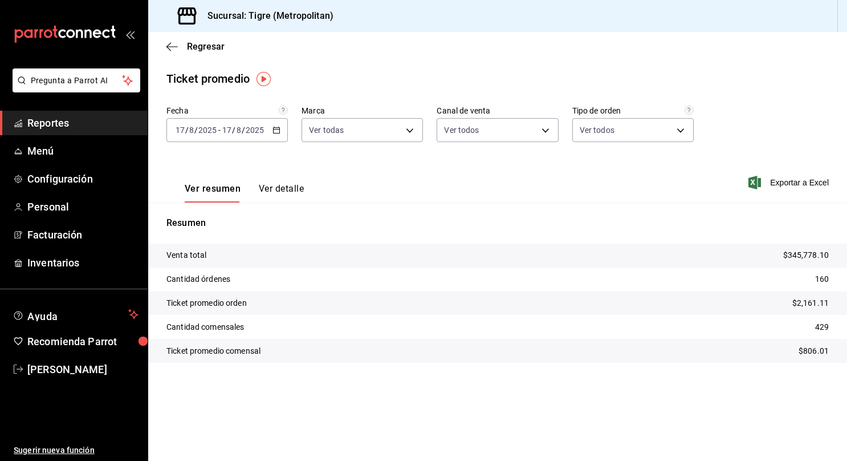
click at [278, 130] on icon "button" at bounding box center [276, 130] width 8 height 8
click at [217, 271] on span "Rango de fechas" at bounding box center [220, 267] width 88 height 12
click at [500, 257] on tr "Venta total $345,778.10" at bounding box center [497, 255] width 699 height 24
